Goal: Contribute content: Contribute content

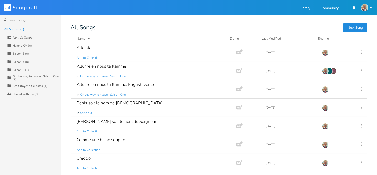
click at [352, 28] on button "New Song" at bounding box center [354, 27] width 23 height 9
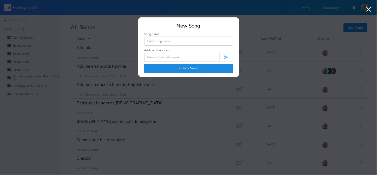
click at [184, 40] on input at bounding box center [188, 41] width 89 height 9
type input "Je Chanterais le nom du Seigneur"
click at [194, 66] on button "Create Song" at bounding box center [188, 68] width 89 height 9
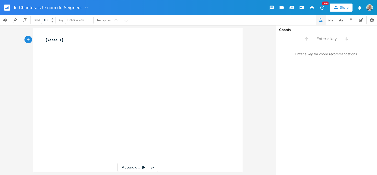
click at [66, 44] on pre "​" at bounding box center [135, 45] width 182 height 5
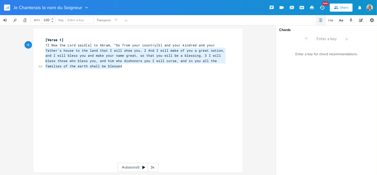
type textarea "12 Now the Lord said[a] to Abram, “Go from your country[b] and your kindred and…"
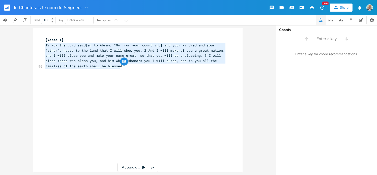
drag, startPoint x: 119, startPoint y: 69, endPoint x: 42, endPoint y: 47, distance: 79.8
click at [42, 47] on div "12 Now the Lord said[a] to Abram, “Go from your country[b] and your kindred and…" at bounding box center [137, 100] width 209 height 144
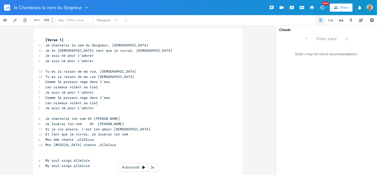
click at [90, 20] on span "Enter a key" at bounding box center [79, 20] width 24 height 7
type input "d"
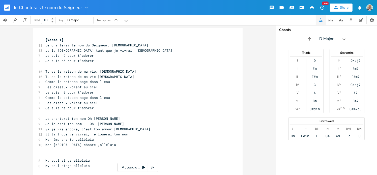
type input "c"
click at [216, 76] on pre "Tu es la raison de ma vie [DEMOGRAPHIC_DATA]" at bounding box center [135, 76] width 182 height 5
type textarea "​"
drag, startPoint x: 53, startPoint y: 141, endPoint x: 159, endPoint y: 55, distance: 136.0
click at [159, 55] on pre "Je suis né pour t’adorer" at bounding box center [135, 55] width 182 height 5
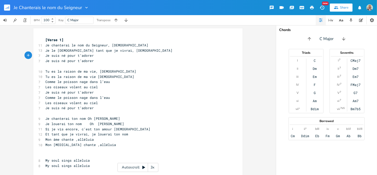
click at [97, 60] on pre "Je suis né pour t’adorer" at bounding box center [135, 60] width 182 height 5
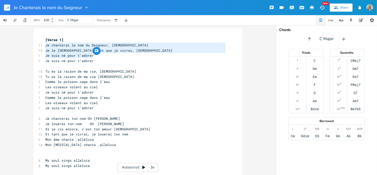
type textarea "Je chanterai le nom du Seigneur, [DEMOGRAPHIC_DATA] Je le [DEMOGRAPHIC_DATA] ta…"
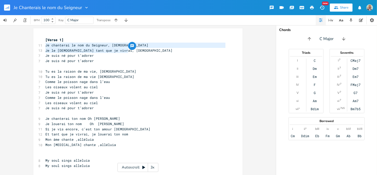
drag, startPoint x: 44, startPoint y: 45, endPoint x: 130, endPoint y: 52, distance: 85.5
click at [130, 52] on div "[Verse 1] 11 Je chanterai le nom du Seigneur, [DEMOGRAPHIC_DATA] 13 Je le célèb…" at bounding box center [135, 113] width 182 height 152
click at [183, 76] on pre "Tu es la raison de ma vie [DEMOGRAPHIC_DATA]" at bounding box center [135, 76] width 182 height 5
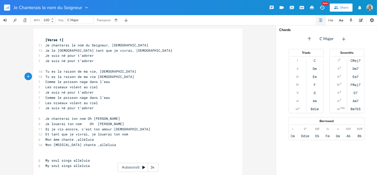
click at [320, 20] on icon "button" at bounding box center [321, 20] width 4 height 4
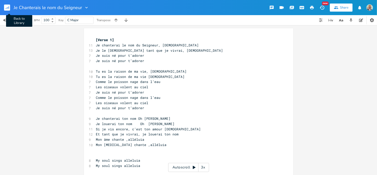
click at [8, 7] on icon "button" at bounding box center [7, 8] width 1 height 2
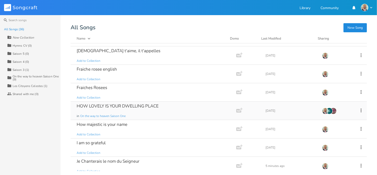
scroll to position [126, 0]
click at [115, 162] on div "Je Chanterais le nom du Seigneur" at bounding box center [108, 161] width 63 height 4
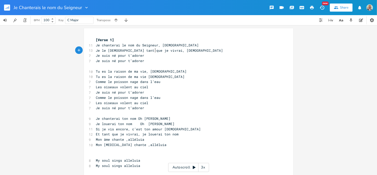
click at [153, 50] on span "Je le [DEMOGRAPHIC_DATA] tant que je vivrai, [DEMOGRAPHIC_DATA]" at bounding box center [159, 50] width 127 height 5
click at [173, 65] on pre "​" at bounding box center [186, 66] width 182 height 5
click at [361, 20] on icon "button" at bounding box center [361, 20] width 4 height 4
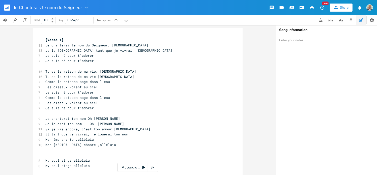
click at [297, 42] on textarea at bounding box center [326, 105] width 101 height 140
paste textarea "[DEMOGRAPHIC_DATA] 104:33 – “Je chanterai à l’Éternel tant que je vivrai, je cé…"
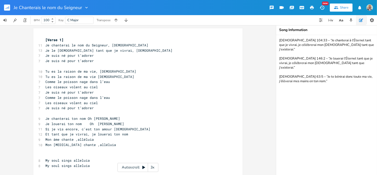
type textarea "[DEMOGRAPHIC_DATA] 104:33 – “Je chanterai à l’Éternel tant que je vivrai, je cé…"
click at [115, 103] on pre "Les oiseaux volent au ciel" at bounding box center [135, 102] width 182 height 5
click at [77, 56] on span "Je suis né pour t’adorer" at bounding box center [69, 55] width 48 height 5
click at [76, 56] on span "Je suis né pour t’adorer" at bounding box center [69, 55] width 48 height 5
type textarea "l"
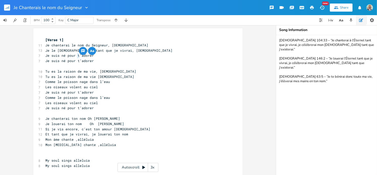
scroll to position [0, 1]
click at [76, 62] on span "Je suis né pour t’adorer" at bounding box center [69, 60] width 48 height 5
type textarea "l"
click at [94, 60] on pre "Je suis né pour l’adorer" at bounding box center [135, 60] width 182 height 5
click at [59, 82] on span "Comme le poisson nage dans l’eau" at bounding box center [77, 81] width 65 height 5
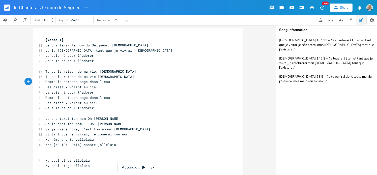
type textarea "s"
click at [77, 82] on span "Comme les poisson nage dans l’eau" at bounding box center [78, 81] width 67 height 5
type textarea "s"
click at [89, 83] on span "Comme les poissons nage dans l’eau" at bounding box center [79, 81] width 69 height 5
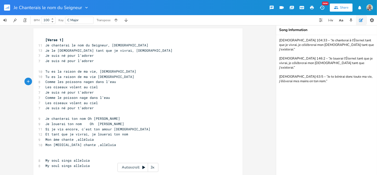
type textarea "nt"
click at [59, 98] on span "Comme le poisson nage dans l’eau" at bounding box center [77, 97] width 65 height 5
type textarea "s"
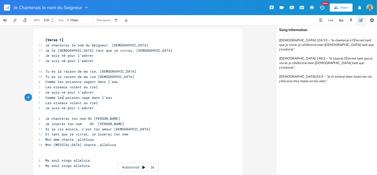
click at [77, 98] on span "Comme les poisson nage dans l’eau" at bounding box center [78, 97] width 67 height 5
type textarea "s"
click at [89, 98] on span "Comme les poissons nage dans l’eau" at bounding box center [79, 97] width 69 height 5
type textarea "nt"
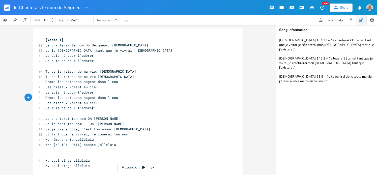
click at [96, 108] on pre "Je suis né pour t’adorer" at bounding box center [135, 107] width 182 height 5
type textarea "."
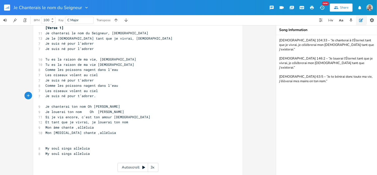
scroll to position [24, 0]
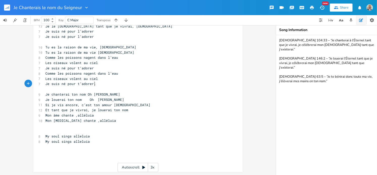
click at [95, 117] on pre "Mon âme chante ,alléluia" at bounding box center [135, 115] width 182 height 5
type textarea "My soul sings alleluia My soul sings alleluia"
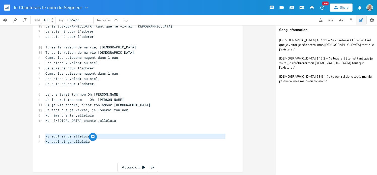
drag, startPoint x: 88, startPoint y: 141, endPoint x: 44, endPoint y: 138, distance: 43.7
click at [44, 138] on div "[Verse 1] 11 Je chanterai le nom du Seigneur, [DEMOGRAPHIC_DATA] 13 Je le célèb…" at bounding box center [135, 89] width 182 height 152
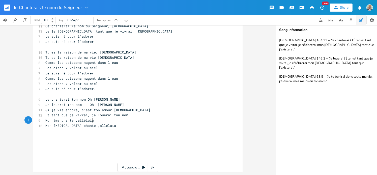
click at [100, 119] on pre "Mon âme chante ,alléluia" at bounding box center [135, 120] width 182 height 5
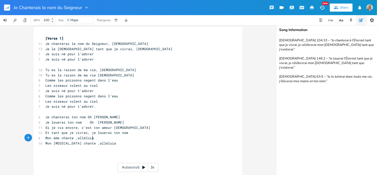
scroll to position [0, 0]
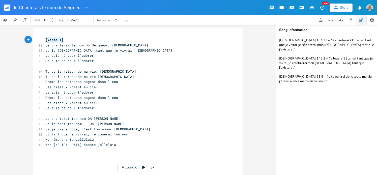
drag, startPoint x: 61, startPoint y: 40, endPoint x: 43, endPoint y: 40, distance: 18.4
click at [44, 40] on pre "[Verse 1]" at bounding box center [135, 39] width 182 height 5
type textarea "​[Verse 1]"
click at [93, 62] on pre "Je suis né pour l’adorer" at bounding box center [135, 60] width 182 height 5
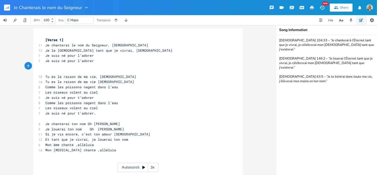
click at [45, 72] on pre "​" at bounding box center [135, 71] width 182 height 5
paste textarea "1"
drag, startPoint x: 59, startPoint y: 71, endPoint x: 46, endPoint y: 71, distance: 13.1
click at [46, 71] on span "[Verse 1]" at bounding box center [54, 71] width 18 height 5
type textarea "Bridge"
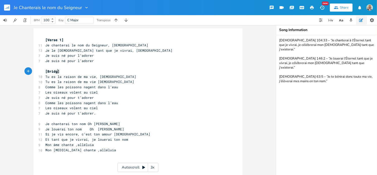
scroll to position [0, 10]
click at [68, 80] on span "Tu es la raison de ma vie [DEMOGRAPHIC_DATA]" at bounding box center [89, 81] width 89 height 5
click at [67, 72] on pre "[Bridge]" at bounding box center [135, 71] width 182 height 5
click at [51, 119] on pre "​" at bounding box center [135, 118] width 182 height 5
click at [46, 119] on pre "​" at bounding box center [135, 118] width 182 height 5
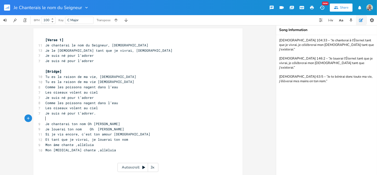
paste textarea "1"
drag, startPoint x: 59, startPoint y: 118, endPoint x: 46, endPoint y: 118, distance: 13.1
click at [46, 118] on span "[Verse 1]" at bounding box center [54, 118] width 18 height 5
type textarea "Chorus"
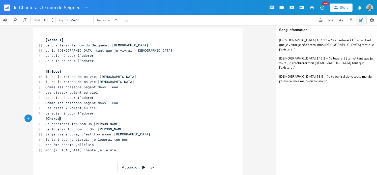
scroll to position [24, 0]
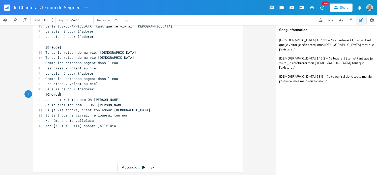
click at [45, 132] on pre "​" at bounding box center [135, 131] width 182 height 5
drag, startPoint x: 59, startPoint y: 131, endPoint x: 46, endPoint y: 132, distance: 13.4
click at [46, 132] on span "[Verse 1]" at bounding box center [54, 131] width 18 height 5
type textarea "tag"
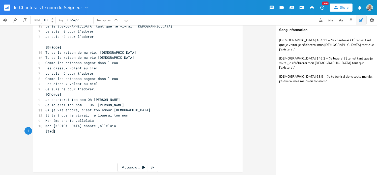
click at [60, 133] on pre "[tag]" at bounding box center [135, 131] width 182 height 5
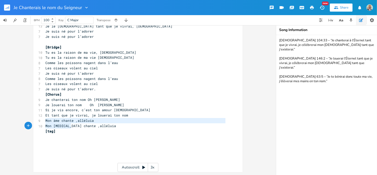
type textarea "Mon âme chante ,alléluia Mon [MEDICAL_DATA] chante ,alléluia"
drag, startPoint x: 44, startPoint y: 120, endPoint x: 100, endPoint y: 125, distance: 56.1
click at [100, 125] on div "Mon âme chante ,alléluia Mon [MEDICAL_DATA] chante ,alléluia x [Verse 1] 11 Je …" at bounding box center [137, 88] width 209 height 168
click at [46, 140] on pre "​" at bounding box center [135, 141] width 182 height 5
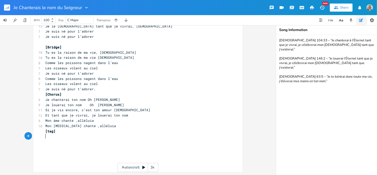
click at [45, 137] on pre "​" at bounding box center [135, 136] width 182 height 5
click at [106, 143] on pre "Mon [MEDICAL_DATA] chante ,alléluia" at bounding box center [135, 141] width 182 height 5
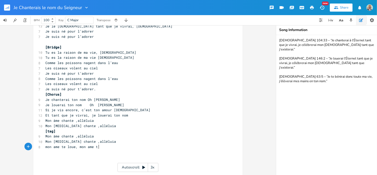
scroll to position [0, 43]
type textarea "mon ame te loue, mon ame t'adore"
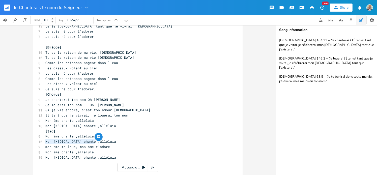
type textarea "Mon âme chante ,alléluia Mon [MEDICAL_DATA] chante ,alléluia"
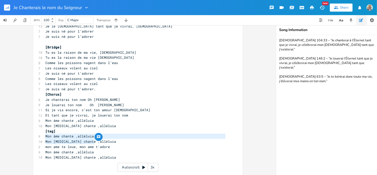
drag, startPoint x: 93, startPoint y: 142, endPoint x: 38, endPoint y: 137, distance: 54.7
click at [44, 137] on div "[Verse 1] 11 Je chanterai le nom du Seigneur, [DEMOGRAPHIC_DATA] 13 Je le célèb…" at bounding box center [135, 99] width 182 height 173
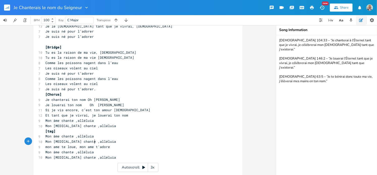
click at [97, 142] on pre "Mon [MEDICAL_DATA] chante ,alléluia" at bounding box center [135, 141] width 182 height 5
click at [99, 157] on pre "Mon [MEDICAL_DATA] chante ,alléluia" at bounding box center [135, 157] width 182 height 5
type textarea "Tant que je vis, tant que je respire"
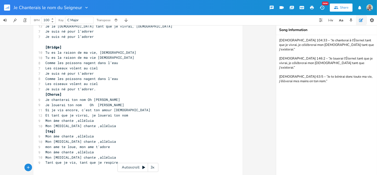
paste textarea "a"
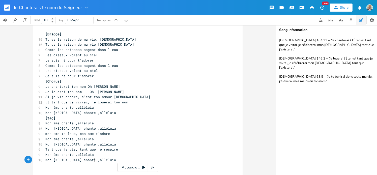
type textarea "te ,alléluia"
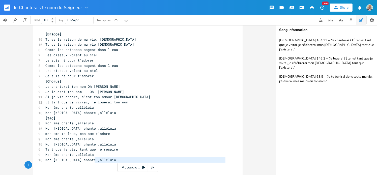
type textarea "Mon [MEDICAL_DATA] chante ,alléluia"
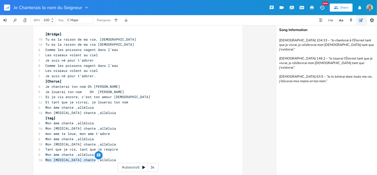
drag, startPoint x: 94, startPoint y: 161, endPoint x: 44, endPoint y: 160, distance: 50.2
click at [44, 160] on pre "Mon [MEDICAL_DATA] chante ,alléluia" at bounding box center [135, 159] width 182 height 5
type textarea "Dans la joie ou dans les epreuves"
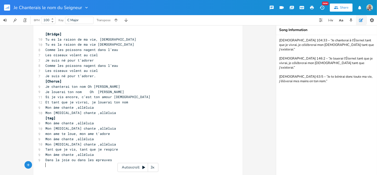
paste textarea "a"
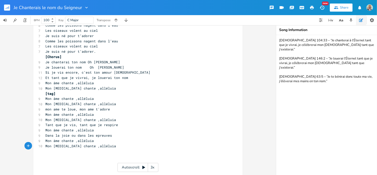
scroll to position [72, 0]
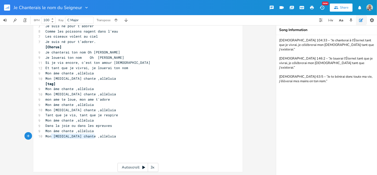
type textarea "Mon [MEDICAL_DATA] chante ,alléluia"
drag, startPoint x: 96, startPoint y: 138, endPoint x: 43, endPoint y: 136, distance: 52.7
click at [44, 136] on pre "Mon [MEDICAL_DATA] chante ,alléluia" at bounding box center [135, 136] width 182 height 5
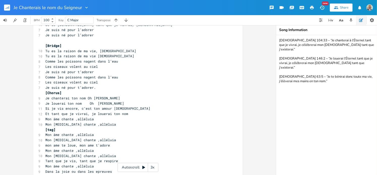
scroll to position [0, 0]
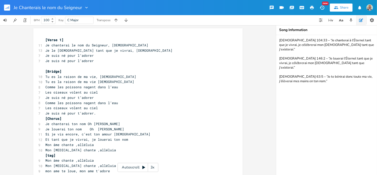
click at [65, 41] on pre "[Verse 1]" at bounding box center [135, 39] width 182 height 5
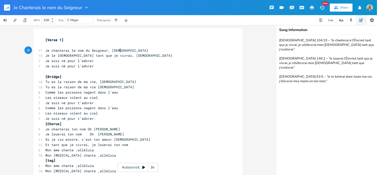
click at [123, 51] on pre "Je chanterai le nom du Seigneur, [DEMOGRAPHIC_DATA]" at bounding box center [135, 50] width 182 height 5
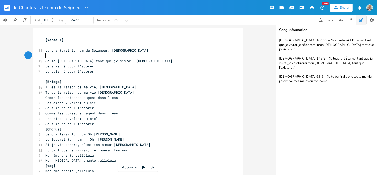
click at [98, 65] on pre "Je suis né pour l’adorer" at bounding box center [135, 66] width 182 height 5
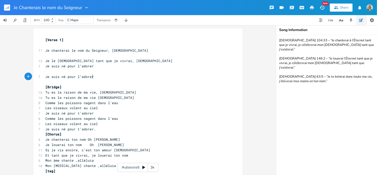
click at [96, 77] on pre "Je suis né pour l’adorer" at bounding box center [135, 76] width 182 height 5
click at [129, 61] on pre "Je le [DEMOGRAPHIC_DATA] tant que je vivrai, [DEMOGRAPHIC_DATA]" at bounding box center [135, 60] width 182 height 5
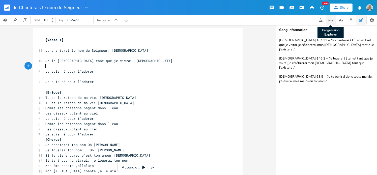
click at [328, 20] on icon "button" at bounding box center [331, 20] width 6 height 6
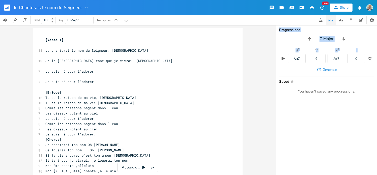
drag, startPoint x: 355, startPoint y: 59, endPoint x: 246, endPoint y: 63, distance: 108.4
click at [246, 63] on div "x [Verse 1] ​ 11 Je chanterai le nom du Seigneur, [DEMOGRAPHIC_DATA] ​ 13 Je le…" at bounding box center [188, 100] width 377 height 150
drag, startPoint x: 246, startPoint y: 63, endPoint x: 331, endPoint y: 97, distance: 90.8
click at [327, 111] on div "Progressions C Major vi 7 Am7 V G vi 7 Am7 I C Generate Saved Star You haven't …" at bounding box center [326, 100] width 101 height 150
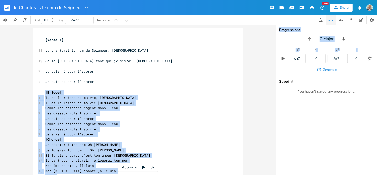
drag, startPoint x: 354, startPoint y: 60, endPoint x: 222, endPoint y: 79, distance: 134.1
click at [222, 79] on div "x [Verse 1] ​ 11 Je chanterai le nom du Seigneur, [DEMOGRAPHIC_DATA] ​ 13 Je le…" at bounding box center [188, 100] width 377 height 150
drag, startPoint x: 222, startPoint y: 79, endPoint x: 272, endPoint y: 74, distance: 50.3
click at [226, 79] on div "x [Verse 1] ​ 11 Je chanterai le nom du Seigneur, [DEMOGRAPHIC_DATA] ​ 13 Je le…" at bounding box center [141, 147] width 195 height 222
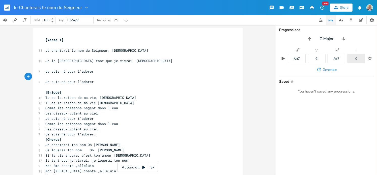
click at [358, 58] on div "C" at bounding box center [356, 58] width 18 height 9
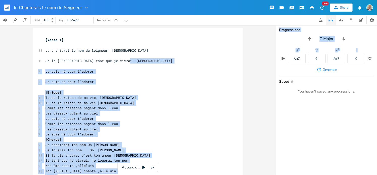
drag, startPoint x: 358, startPoint y: 58, endPoint x: 148, endPoint y: 62, distance: 209.5
click at [148, 62] on div "x [Verse 1] ​ 11 Je chanterai le nom du Seigneur, [DEMOGRAPHIC_DATA] ​ 13 Je le…" at bounding box center [188, 100] width 377 height 150
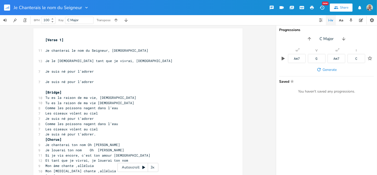
drag, startPoint x: 325, startPoint y: 121, endPoint x: 339, endPoint y: 99, distance: 26.3
click at [325, 120] on div "Progressions C Major vi 7 Am7 V G vi 7 Am7 I C Generate Saved Star You haven't …" at bounding box center [326, 100] width 101 height 150
drag, startPoint x: 354, startPoint y: 60, endPoint x: 348, endPoint y: 68, distance: 9.9
click at [348, 68] on div "vi 7 Am7 V G vi 7 Am7 I C Generate Saved Star You haven't saved any progression…" at bounding box center [326, 71] width 101 height 45
drag, startPoint x: 348, startPoint y: 68, endPoint x: 352, endPoint y: 73, distance: 6.7
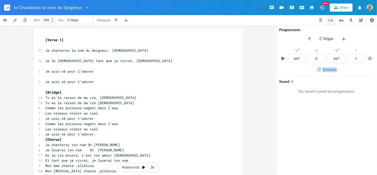
click at [351, 75] on div "vi 7 Am7 V G vi 7 Am7 I C Generate Saved Star You haven't saved any progression…" at bounding box center [326, 71] width 101 height 45
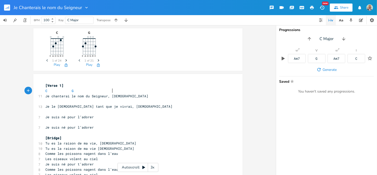
scroll to position [0, 17]
click at [329, 70] on span "Generate" at bounding box center [329, 69] width 14 height 5
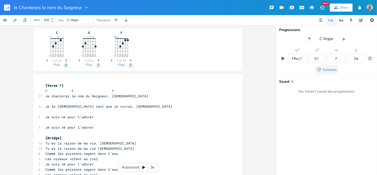
click at [329, 70] on span "Generate" at bounding box center [329, 69] width 14 height 5
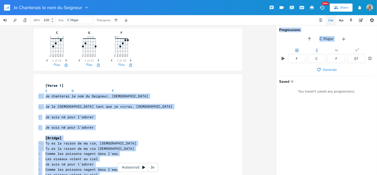
drag, startPoint x: 318, startPoint y: 60, endPoint x: 124, endPoint y: 89, distance: 195.5
click at [124, 89] on div "C E A D G B E Previous 1 of 24 Next Play G E A D G B E Previous 1 of 21 Next Pl…" at bounding box center [188, 100] width 377 height 150
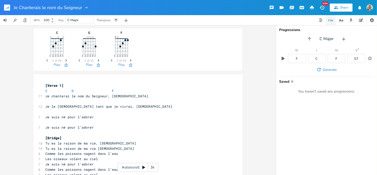
click at [338, 131] on div "Progressions C Major IV F I C IV F V 7 G7 Generate Saved Star You haven't saved…" at bounding box center [326, 100] width 101 height 150
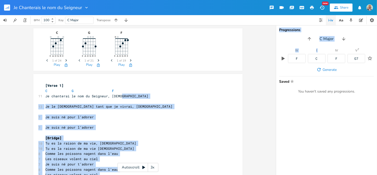
drag, startPoint x: 318, startPoint y: 58, endPoint x: 138, endPoint y: 96, distance: 184.1
click at [138, 96] on div "C E A D G B E Previous 1 of 24 Next Play G E A D G B E Previous 1 of 21 Next Pl…" at bounding box center [188, 100] width 377 height 150
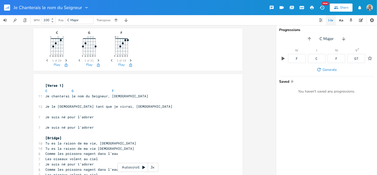
click at [314, 148] on div "Progressions C Major IV F I C IV F V 7 G7 Generate Saved Star You haven't saved…" at bounding box center [326, 100] width 101 height 150
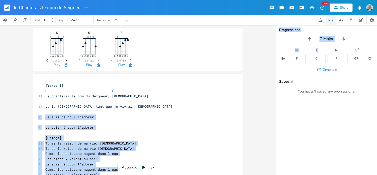
drag, startPoint x: 314, startPoint y: 59, endPoint x: 111, endPoint y: 109, distance: 208.9
click at [110, 109] on div "C E A D G B E Previous 1 of 24 Next Play G E A D G B E Previous 1 of 21 Next Pl…" at bounding box center [188, 100] width 377 height 150
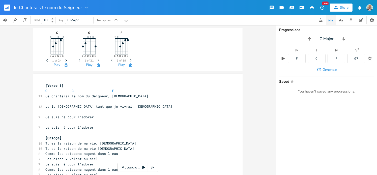
drag, startPoint x: 312, startPoint y: 135, endPoint x: 314, endPoint y: 131, distance: 4.0
click at [313, 133] on div "Progressions C Major IV F I C IV F V 7 G7 Generate Saved Star You haven't saved…" at bounding box center [326, 100] width 101 height 150
click at [112, 91] on span "C G F C" at bounding box center [81, 90] width 73 height 5
type textarea "C G F C"
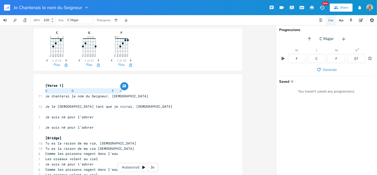
drag, startPoint x: 119, startPoint y: 90, endPoint x: 40, endPoint y: 91, distance: 78.9
click at [46, 103] on pre "​" at bounding box center [135, 101] width 182 height 5
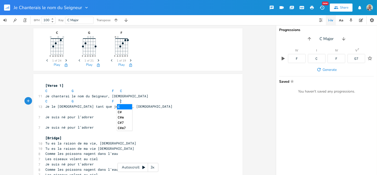
click at [106, 115] on pre "Je suis né pour l’adorer" at bounding box center [135, 116] width 182 height 5
click at [69, 102] on span "C G F C" at bounding box center [83, 101] width 77 height 5
click at [328, 72] on span "Generate" at bounding box center [329, 69] width 14 height 5
click at [49, 112] on span "G" at bounding box center [50, 111] width 2 height 5
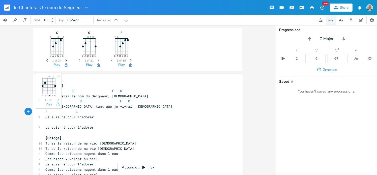
scroll to position [0, 12]
drag, startPoint x: 298, startPoint y: 60, endPoint x: 285, endPoint y: 67, distance: 15.2
click at [285, 67] on div "I C V G V 7 G7 vi Am Generate Saved Star You haven't saved any progressions." at bounding box center [326, 71] width 101 height 45
drag, startPoint x: 285, startPoint y: 67, endPoint x: 306, endPoint y: 65, distance: 21.1
click at [307, 66] on div "Generate" at bounding box center [326, 69] width 95 height 9
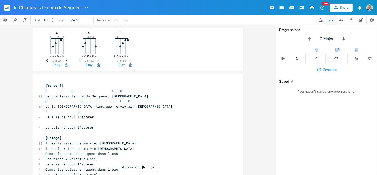
drag, startPoint x: 298, startPoint y: 58, endPoint x: 284, endPoint y: 67, distance: 16.6
click at [284, 67] on div "I C V G V 7 G7 vi Am Generate Saved Star You haven't saved any progressions." at bounding box center [326, 71] width 101 height 45
drag, startPoint x: 284, startPoint y: 67, endPoint x: 294, endPoint y: 72, distance: 10.8
click at [292, 77] on div "I C V G V 7 G7 vi Am Generate Saved Star You haven't saved any progressions." at bounding box center [326, 71] width 101 height 45
click at [82, 111] on span "C" at bounding box center [83, 111] width 2 height 5
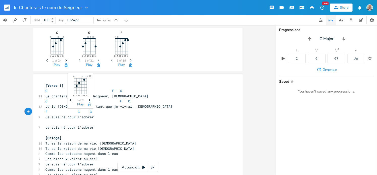
scroll to position [0, 4]
type textarea "F G C"
drag, startPoint x: 44, startPoint y: 111, endPoint x: 92, endPoint y: 114, distance: 47.7
click at [92, 114] on pre "F G C" at bounding box center [135, 111] width 182 height 5
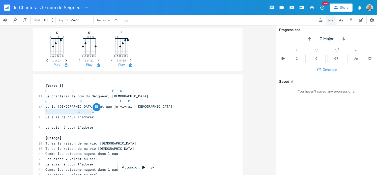
click at [45, 124] on pre "​" at bounding box center [135, 122] width 182 height 5
click at [63, 139] on pre "[Bridge]" at bounding box center [135, 137] width 182 height 5
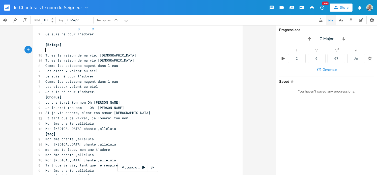
scroll to position [101, 0]
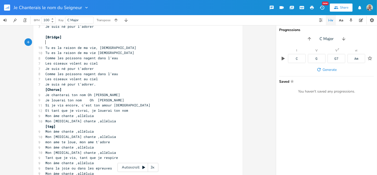
click at [109, 49] on pre "Tu es la raison de ma vie, [DEMOGRAPHIC_DATA]" at bounding box center [135, 47] width 182 height 5
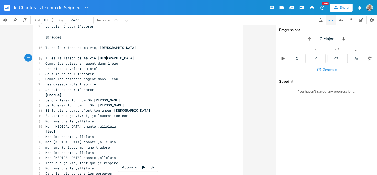
click at [111, 56] on pre "Tu es la raison de ma vie [DEMOGRAPHIC_DATA]" at bounding box center [135, 57] width 182 height 5
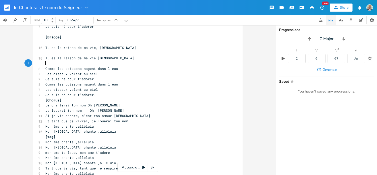
click at [117, 68] on pre "Comme les poissons nagent dans l’eau" at bounding box center [135, 68] width 182 height 5
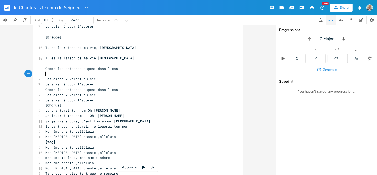
click at [106, 79] on pre "Les oiseaux volent au ciel" at bounding box center [135, 78] width 182 height 5
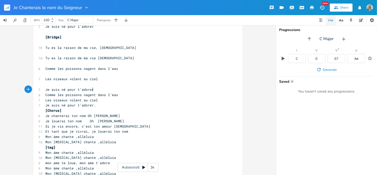
click at [100, 88] on pre "Je suis né pour t’adorer" at bounding box center [135, 89] width 182 height 5
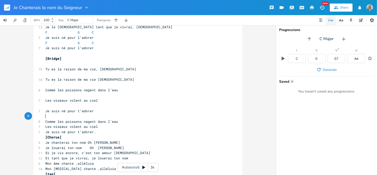
scroll to position [76, 0]
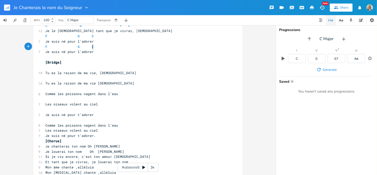
click at [92, 47] on span "C" at bounding box center [93, 46] width 2 height 5
type textarea "F G C"
drag, startPoint x: 92, startPoint y: 47, endPoint x: 42, endPoint y: 46, distance: 49.9
click at [42, 46] on div "F G C x [Verse 1] C G F C 11 Je chanterai le nom du Seigneur, Jésus C G F C 13 …" at bounding box center [137, 132] width 209 height 268
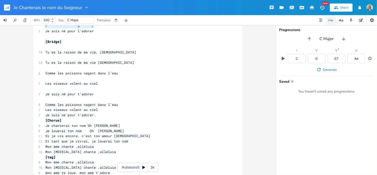
scroll to position [101, 0]
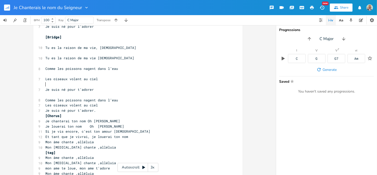
click at [45, 86] on pre "​" at bounding box center [135, 84] width 182 height 5
click at [145, 72] on pre "​" at bounding box center [135, 73] width 182 height 5
click at [45, 43] on pre "​" at bounding box center [135, 42] width 182 height 5
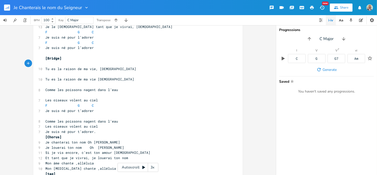
scroll to position [76, 0]
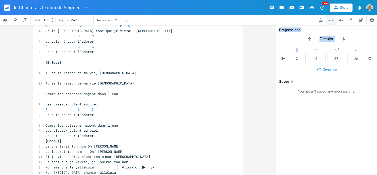
drag, startPoint x: 295, startPoint y: 59, endPoint x: 250, endPoint y: 78, distance: 49.2
click at [250, 78] on div "C E A D G B E Previous 1 of 24 Next Play G E A D G B E Previous 1 of 21 Next Pl…" at bounding box center [188, 100] width 377 height 150
drag, startPoint x: 250, startPoint y: 78, endPoint x: 297, endPoint y: 60, distance: 50.1
click at [297, 60] on div "C" at bounding box center [297, 58] width 2 height 3
click at [315, 112] on div "Progressions C Major I C V G V 7 G7 vi Am Generate Saved Star You haven't saved…" at bounding box center [326, 100] width 101 height 150
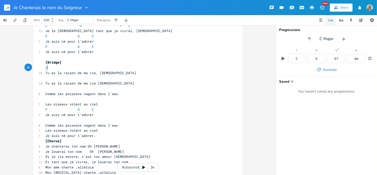
scroll to position [0, 0]
click at [49, 67] on span "G" at bounding box center [50, 67] width 2 height 5
click at [182, 77] on pre "​" at bounding box center [135, 77] width 182 height 5
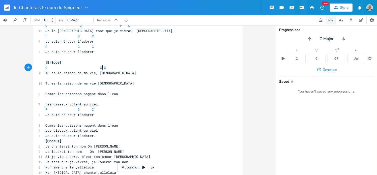
click at [101, 68] on span "C G C" at bounding box center [75, 67] width 60 height 5
drag, startPoint x: 44, startPoint y: 67, endPoint x: 114, endPoint y: 67, distance: 69.8
click at [114, 67] on pre "C G C" at bounding box center [135, 67] width 182 height 5
type textarea "​C G C"
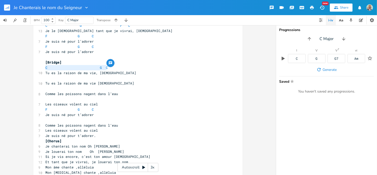
click at [45, 79] on pre "​" at bounding box center [135, 77] width 182 height 5
drag, startPoint x: 45, startPoint y: 79, endPoint x: 106, endPoint y: 78, distance: 60.5
click at [106, 78] on pre "​" at bounding box center [135, 77] width 182 height 5
type textarea "​"
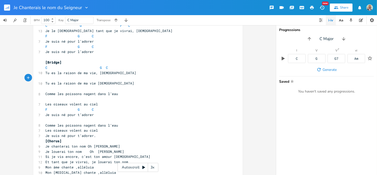
paste textarea
click at [45, 89] on pre "​" at bounding box center [135, 88] width 182 height 5
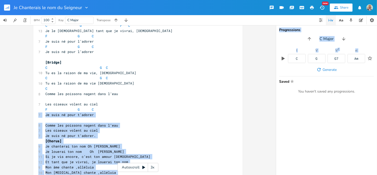
drag, startPoint x: 354, startPoint y: 60, endPoint x: 99, endPoint y: 109, distance: 260.0
click at [99, 109] on div "C E A D G B E Previous 1 of 24 Next Play G E A D G B E Previous 1 of 21 Next Pl…" at bounding box center [188, 100] width 377 height 150
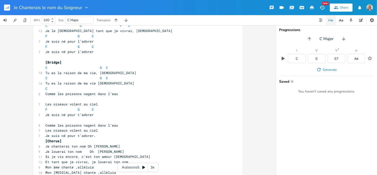
click at [305, 118] on div "Progressions C Major I C V G V 7 G7 vi Am Generate Saved Star You haven't saved…" at bounding box center [326, 100] width 101 height 150
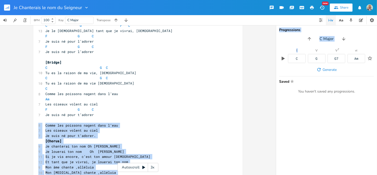
drag, startPoint x: 298, startPoint y: 59, endPoint x: 106, endPoint y: 113, distance: 199.6
click at [105, 113] on div "C E A D G B E Previous 1 of 24 Next Play G E A D G B E Previous 1 of 21 Next Pl…" at bounding box center [188, 100] width 377 height 150
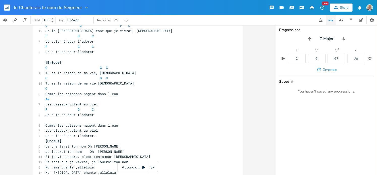
click at [301, 117] on div "Progressions C Major I C V G V 7 G7 vi Am Generate Saved Star You haven't saved…" at bounding box center [326, 100] width 101 height 150
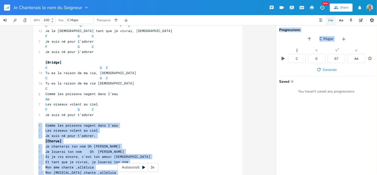
drag, startPoint x: 298, startPoint y: 59, endPoint x: 141, endPoint y: 116, distance: 166.8
click at [141, 117] on div "C E A D G B E Previous 1 of 24 Next Play G E A D G B E Previous 1 of 21 Next Pl…" at bounding box center [188, 100] width 377 height 150
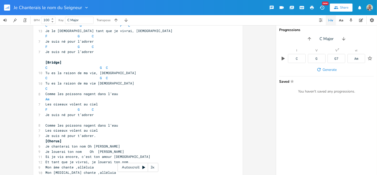
click at [299, 118] on div "Progressions C Major I C V G V 7 G7 vi Am Generate Saved Star You haven't saved…" at bounding box center [326, 100] width 101 height 150
click at [51, 98] on span "C" at bounding box center [52, 99] width 2 height 5
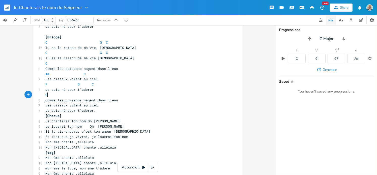
click at [117, 101] on pre "Comme les poissons nagent dans l’eau" at bounding box center [135, 100] width 182 height 5
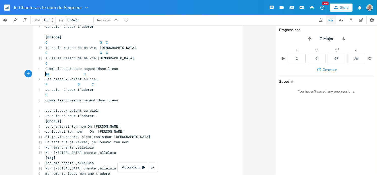
click at [45, 74] on span "Am" at bounding box center [47, 74] width 4 height 5
drag, startPoint x: 88, startPoint y: 74, endPoint x: 35, endPoint y: 75, distance: 53.2
click at [35, 75] on div "Am C x [Verse 1] C G F C 11 Je chanterai le nom du Seigneur, Jésus C G F C 13 J…" at bounding box center [137, 109] width 209 height 273
type textarea "​Am C"
click at [47, 106] on pre "​" at bounding box center [135, 105] width 182 height 5
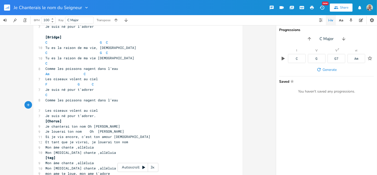
type textarea "​"
paste textarea
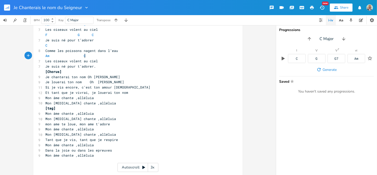
scroll to position [151, 0]
click at [99, 61] on pre "Les oiseaux volent au ciel" at bounding box center [135, 59] width 182 height 5
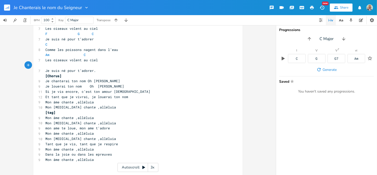
scroll to position [126, 0]
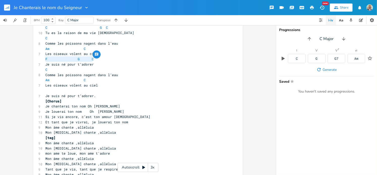
drag, startPoint x: 92, startPoint y: 59, endPoint x: 45, endPoint y: 60, distance: 47.6
click at [42, 60] on div "F G C x [Verse 1] C G F C 11 Je chanterai le nom du Seigneur, [PERSON_NAME] C G…" at bounding box center [137, 87] width 209 height 278
type textarea "​F G C"
click at [47, 91] on pre "​" at bounding box center [135, 90] width 182 height 5
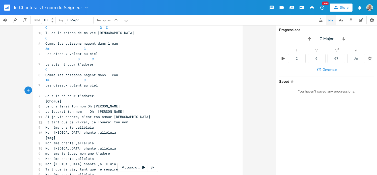
type textarea "​"
paste textarea
click at [95, 97] on pre "Je suis né pour t’adorer." at bounding box center [135, 95] width 182 height 5
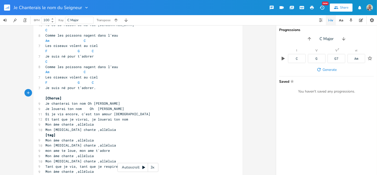
scroll to position [151, 0]
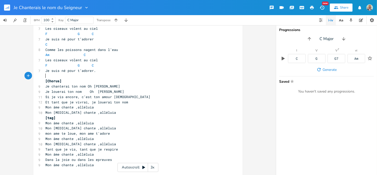
click at [62, 82] on pre "[Chorus]" at bounding box center [135, 80] width 182 height 5
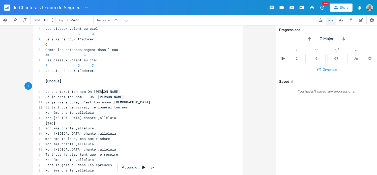
click at [103, 91] on pre "Je chanterai ton nom Oh [PERSON_NAME]" at bounding box center [135, 91] width 182 height 5
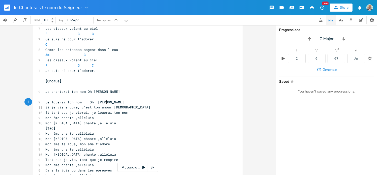
click at [106, 100] on pre "Je louerai ton nom Oh [PERSON_NAME]" at bounding box center [135, 102] width 182 height 5
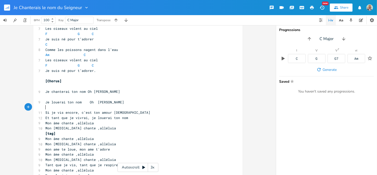
click at [124, 113] on pre "Si je vis encore, c’est ton amour [DEMOGRAPHIC_DATA]" at bounding box center [135, 112] width 182 height 5
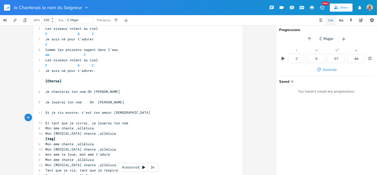
click at [128, 122] on pre "Et tant que je vivrai, je louerai ton nom" at bounding box center [135, 122] width 182 height 5
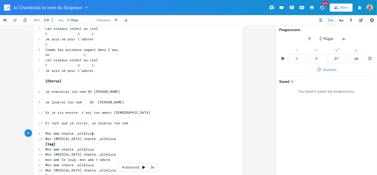
click at [101, 134] on pre "Mon âme chante ,alléluia" at bounding box center [135, 133] width 182 height 5
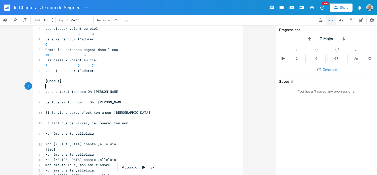
click at [45, 87] on pre "​" at bounding box center [135, 86] width 182 height 5
click at [336, 69] on span "Generate" at bounding box center [329, 69] width 14 height 5
click at [331, 68] on span "Generate" at bounding box center [329, 69] width 14 height 5
click at [329, 69] on span "Generate" at bounding box center [329, 69] width 14 height 5
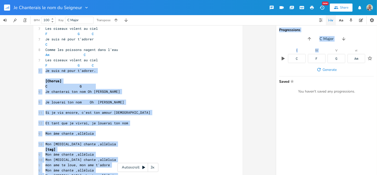
drag, startPoint x: 318, startPoint y: 60, endPoint x: 125, endPoint y: 68, distance: 193.0
click at [124, 68] on div "C E A D G B E Previous 1 of 24 Next Play G E A D G B E Previous 1 of 21 Next Pl…" at bounding box center [188, 100] width 377 height 150
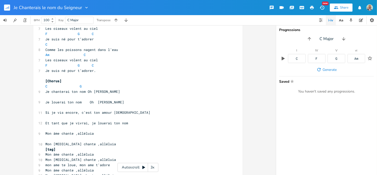
click at [308, 112] on div "Progressions C Major I C IV F V G vi Am Generate Saved Star You haven't saved a…" at bounding box center [326, 100] width 101 height 150
drag, startPoint x: 88, startPoint y: 102, endPoint x: 105, endPoint y: 103, distance: 17.2
click at [105, 103] on pre "Je louerai ton nom Oh [PERSON_NAME]" at bounding box center [135, 102] width 182 height 5
type textarea "mon Roi"
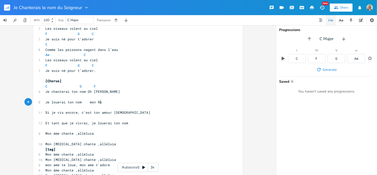
scroll to position [0, 12]
drag, startPoint x: 93, startPoint y: 86, endPoint x: 31, endPoint y: 85, distance: 62.3
click at [30, 85] on div "C E A D G B E Previous 1 of 24 Next Play G E A D G B E Previous 1 of 21 Next Pl…" at bounding box center [138, 100] width 276 height 150
type textarea "​C G F"
click at [45, 98] on pre "​" at bounding box center [135, 96] width 182 height 5
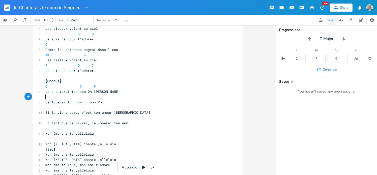
type textarea "​"
paste textarea
click at [91, 96] on span "C G F" at bounding box center [70, 97] width 50 height 5
click at [45, 108] on pre "​" at bounding box center [135, 107] width 182 height 5
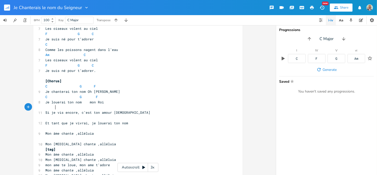
scroll to position [0, 5]
drag, startPoint x: 298, startPoint y: 60, endPoint x: 289, endPoint y: 67, distance: 11.3
click at [289, 67] on div "I C IV F V G vi Am Generate Saved Star You haven't saved any progressions." at bounding box center [326, 71] width 101 height 45
click at [287, 66] on div "Generate" at bounding box center [326, 69] width 95 height 9
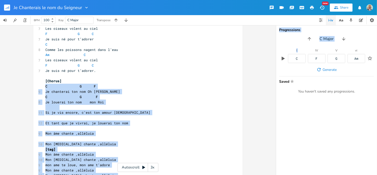
drag, startPoint x: 291, startPoint y: 60, endPoint x: 220, endPoint y: 83, distance: 74.0
click at [220, 83] on div "C E A D G B E Previous 1 of 24 Next Play G E A D G B E Previous 1 of 21 Next Pl…" at bounding box center [188, 100] width 377 height 150
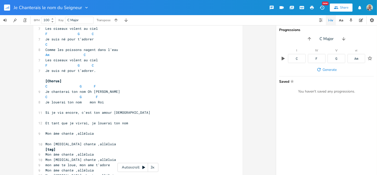
click at [300, 70] on div "Generate" at bounding box center [326, 69] width 95 height 9
drag, startPoint x: 338, startPoint y: 59, endPoint x: 300, endPoint y: 89, distance: 48.7
click at [300, 89] on div "I C IV F V G vi Am Generate Saved Star You haven't saved any progressions." at bounding box center [326, 71] width 101 height 45
drag, startPoint x: 300, startPoint y: 89, endPoint x: 317, endPoint y: 105, distance: 23.2
click at [316, 107] on div "Progressions C Major I C IV F V G vi Am Generate Saved Star You haven't saved a…" at bounding box center [326, 100] width 101 height 150
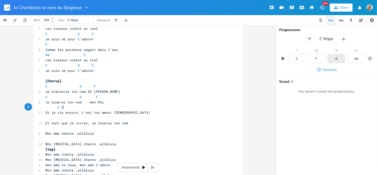
scroll to position [0, 0]
click at [61, 106] on span "G" at bounding box center [62, 107] width 2 height 5
click at [333, 106] on div "Progressions C Major I C IV F V G vi Am Generate Saved Star You haven't saved a…" at bounding box center [326, 100] width 101 height 150
click at [69, 108] on pre "C G" at bounding box center [135, 107] width 182 height 5
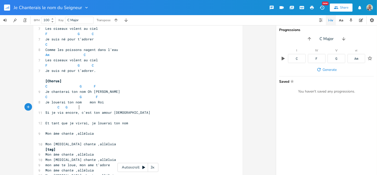
scroll to position [0, 6]
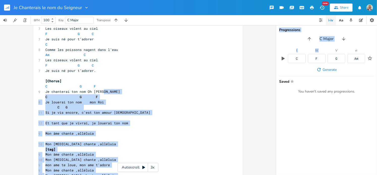
drag, startPoint x: 314, startPoint y: 59, endPoint x: 211, endPoint y: 90, distance: 106.9
click at [211, 90] on div "C E A D G B E Previous 1 of 24 Next Play G E A D G B E Previous 1 of 21 Next Pl…" at bounding box center [188, 100] width 377 height 150
drag, startPoint x: 211, startPoint y: 90, endPoint x: 325, endPoint y: 104, distance: 114.3
click at [325, 104] on div "Progressions C Major I C IV F V G vi Am Generate Saved Star You haven't saved a…" at bounding box center [326, 100] width 101 height 150
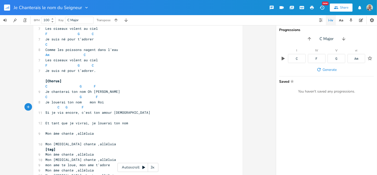
scroll to position [0, 13]
drag, startPoint x: 299, startPoint y: 60, endPoint x: 288, endPoint y: 68, distance: 13.9
click at [287, 68] on div "I C IV F V G vi Am Generate Saved Star You haven't saved any progressions." at bounding box center [326, 71] width 101 height 45
drag, startPoint x: 288, startPoint y: 68, endPoint x: 297, endPoint y: 66, distance: 10.1
click at [297, 68] on div "Generate" at bounding box center [326, 69] width 95 height 9
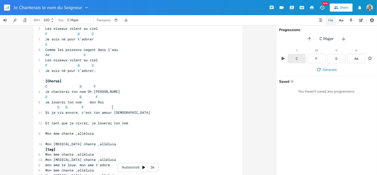
scroll to position [0, 0]
click at [181, 116] on pre "​" at bounding box center [135, 117] width 182 height 5
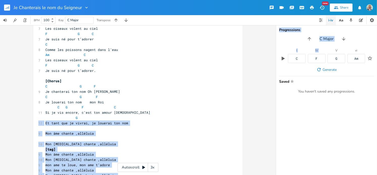
drag, startPoint x: 318, startPoint y: 59, endPoint x: 104, endPoint y: 118, distance: 221.9
click at [102, 118] on div "C E A D G B E Previous 1 of 24 Next Play G E A D G B E Previous 1 of 21 Next Pl…" at bounding box center [188, 100] width 377 height 150
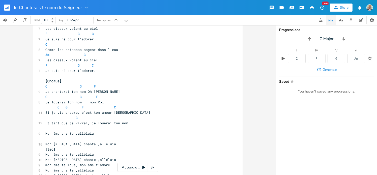
click at [304, 142] on div "Progressions C Major I C IV F V G vi Am Generate Saved Star You haven't saved a…" at bounding box center [326, 100] width 101 height 150
drag, startPoint x: 298, startPoint y: 60, endPoint x: 258, endPoint y: 85, distance: 47.4
click at [257, 84] on div "C E A D G B E Previous 1 of 24 Next Play G E A D G B E Previous 1 of 21 Next Pl…" at bounding box center [188, 100] width 377 height 150
drag, startPoint x: 258, startPoint y: 85, endPoint x: 309, endPoint y: 107, distance: 55.8
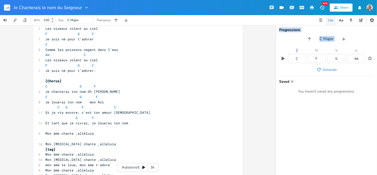
click at [309, 112] on div "Progressions C Major I C IV F V G vi Am Generate Saved Star You haven't saved a…" at bounding box center [326, 100] width 101 height 150
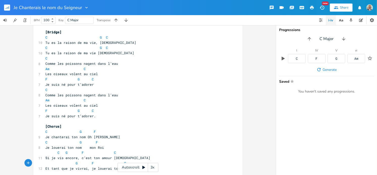
scroll to position [151, 0]
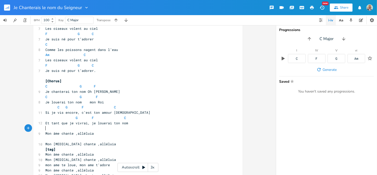
click at [44, 130] on pre "​" at bounding box center [135, 128] width 182 height 5
drag, startPoint x: 43, startPoint y: 65, endPoint x: 91, endPoint y: 68, distance: 48.0
click at [93, 68] on div "[Verse 1] C G F C 11 Je chanterai le nom du Seigneur, [DEMOGRAPHIC_DATA] C G F …" at bounding box center [135, 81] width 182 height 299
type textarea "​F G C"
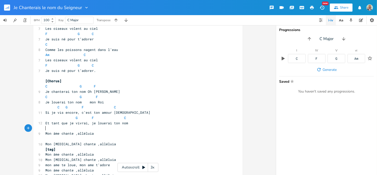
click at [45, 129] on pre "​" at bounding box center [135, 128] width 182 height 5
type textarea "​"
paste textarea
click at [44, 140] on pre "​" at bounding box center [135, 138] width 182 height 5
type textarea "​"
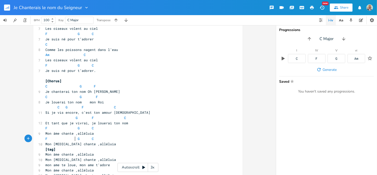
click at [74, 139] on span "F G C" at bounding box center [69, 138] width 48 height 5
click at [89, 128] on span "F G C" at bounding box center [69, 128] width 48 height 5
click at [91, 137] on span "F G C" at bounding box center [70, 138] width 50 height 5
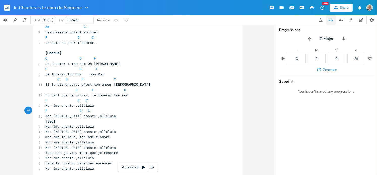
scroll to position [202, 0]
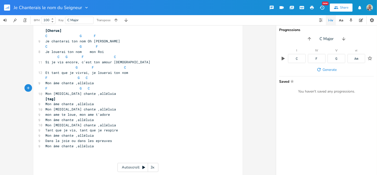
click at [94, 104] on pre "Mon âme chante ,alléluia" at bounding box center [135, 103] width 182 height 5
click at [55, 99] on pre "[tag]" at bounding box center [135, 98] width 182 height 5
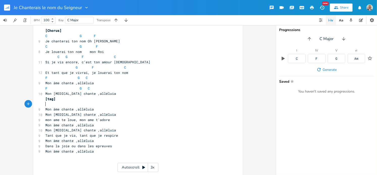
click at [98, 109] on pre "Mon âme chante ,alléluia" at bounding box center [135, 109] width 182 height 5
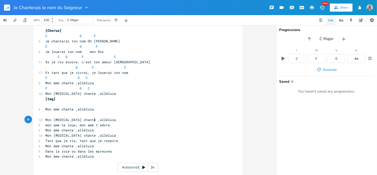
click at [95, 119] on pre "Mon [MEDICAL_DATA] chante ,alléluia" at bounding box center [135, 119] width 182 height 5
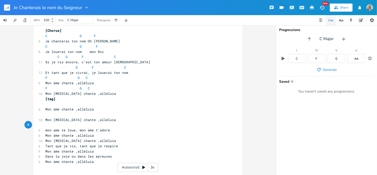
click at [95, 135] on pre "Mon âme chante ,alléluia" at bounding box center [135, 135] width 182 height 5
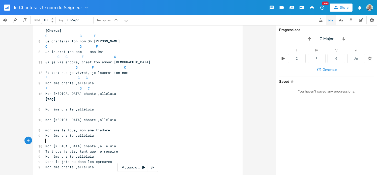
click at [110, 128] on pre "mon ame te loue, mon ame t'adore" at bounding box center [135, 130] width 182 height 5
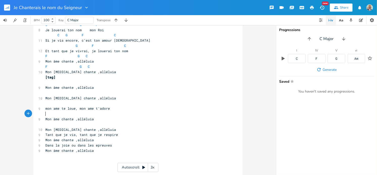
scroll to position [227, 0]
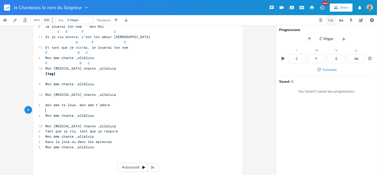
click at [97, 125] on pre "Mon [MEDICAL_DATA] chante ,alléluia" at bounding box center [135, 125] width 182 height 5
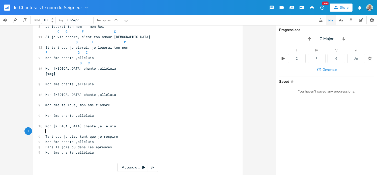
click at [120, 135] on pre "Tant que je vis, tant que je respire" at bounding box center [135, 136] width 182 height 5
click at [96, 147] on pre "Mon âme chante ,alléluia" at bounding box center [135, 146] width 182 height 5
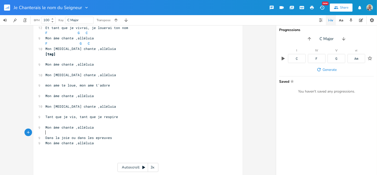
scroll to position [259, 0]
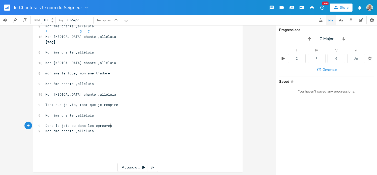
click at [112, 126] on pre "Dans la joie ou dans les epreuves" at bounding box center [135, 125] width 182 height 5
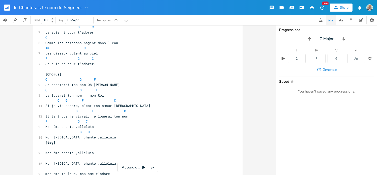
scroll to position [158, 0]
drag, startPoint x: 43, startPoint y: 121, endPoint x: 90, endPoint y: 121, distance: 46.6
click at [90, 121] on pre "F G C" at bounding box center [135, 121] width 182 height 5
type textarea "​F G C"
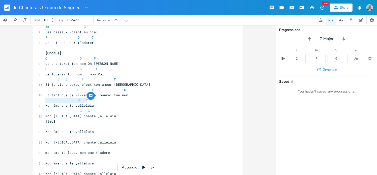
scroll to position [183, 0]
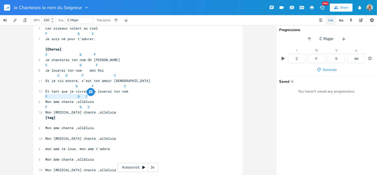
click at [45, 123] on pre "​" at bounding box center [135, 122] width 182 height 5
type textarea "​"
paste textarea
click at [45, 134] on pre "​" at bounding box center [135, 133] width 182 height 5
type textarea "​"
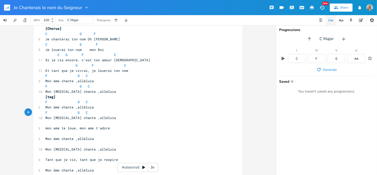
scroll to position [208, 0]
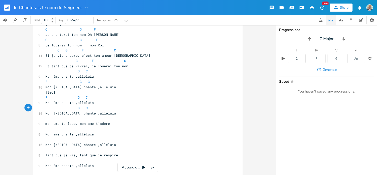
click at [45, 129] on pre "​" at bounding box center [135, 128] width 182 height 5
type textarea "​"
paste textarea
click at [46, 140] on pre "​" at bounding box center [135, 139] width 182 height 5
type textarea "​"
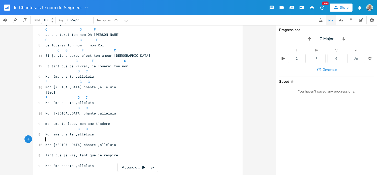
paste textarea
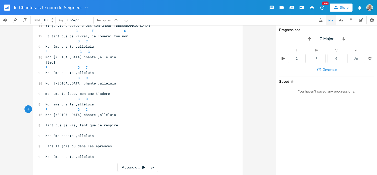
scroll to position [259, 0]
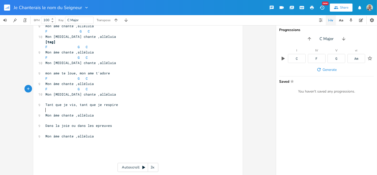
click at [45, 111] on pre "​" at bounding box center [135, 109] width 182 height 5
type textarea "​"
paste textarea
click at [44, 132] on pre "​" at bounding box center [135, 130] width 182 height 5
type textarea "​"
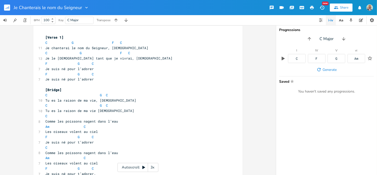
scroll to position [0, 0]
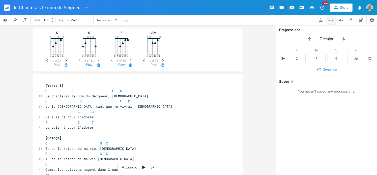
click at [81, 21] on span "C Major" at bounding box center [79, 20] width 24 height 7
click at [85, 20] on span "C Major" at bounding box center [79, 20] width 24 height 7
click at [204, 95] on pre "Je chanterai le nom du Seigneur, [DEMOGRAPHIC_DATA]" at bounding box center [135, 96] width 182 height 5
click at [117, 21] on icon "button" at bounding box center [115, 20] width 5 height 5
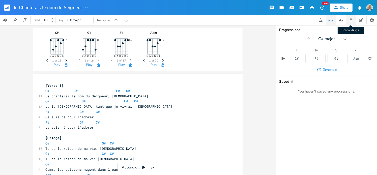
click at [351, 20] on icon "button" at bounding box center [351, 20] width 5 height 5
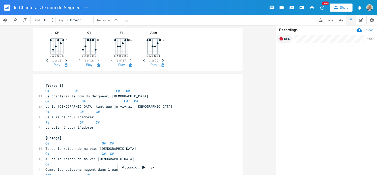
click at [283, 40] on button "Rec" at bounding box center [284, 39] width 15 height 8
click at [283, 39] on icon "button" at bounding box center [281, 39] width 4 height 4
click at [246, 108] on div "C# 1fr E A D G B E Previous 1 of 18 Next Play G# 1fr E A D G B E Previous 1 of …" at bounding box center [138, 100] width 276 height 150
click at [287, 57] on icon "button" at bounding box center [287, 57] width 3 height 4
click at [52, 22] on icon at bounding box center [52, 21] width 2 height 1
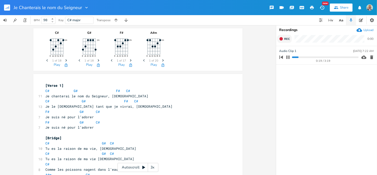
click at [52, 22] on icon at bounding box center [52, 21] width 2 height 1
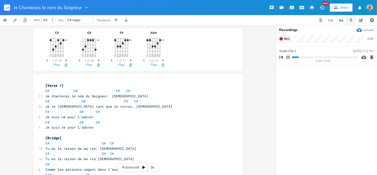
click at [52, 22] on icon at bounding box center [52, 21] width 2 height 1
click at [53, 18] on icon at bounding box center [52, 18] width 2 height 1
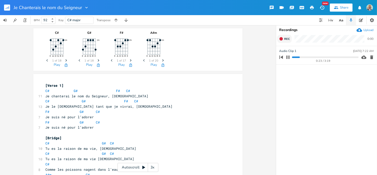
click at [53, 18] on icon at bounding box center [52, 18] width 2 height 1
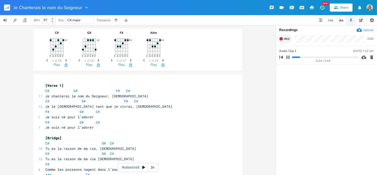
click at [53, 18] on icon at bounding box center [52, 18] width 2 height 1
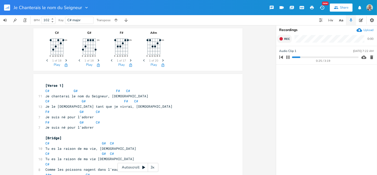
click at [53, 18] on icon at bounding box center [52, 18] width 2 height 1
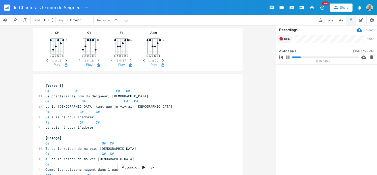
click at [53, 18] on icon at bounding box center [52, 18] width 2 height 1
click at [53, 22] on icon at bounding box center [52, 21] width 2 height 1
click at [320, 57] on progress at bounding box center [325, 57] width 66 height 2
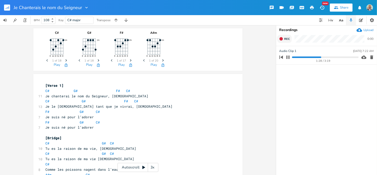
click at [335, 57] on progress at bounding box center [325, 57] width 66 height 2
click at [53, 22] on icon at bounding box center [52, 21] width 2 height 1
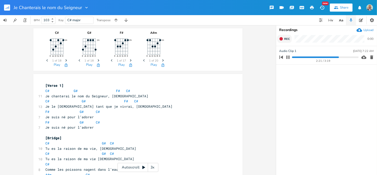
click at [53, 22] on icon at bounding box center [52, 21] width 2 height 1
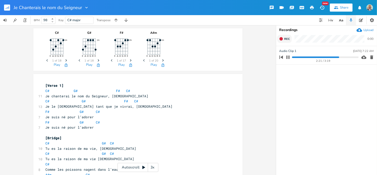
click at [53, 22] on icon at bounding box center [52, 21] width 2 height 1
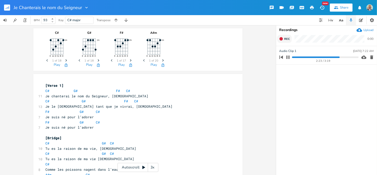
click at [53, 22] on icon at bounding box center [52, 21] width 2 height 1
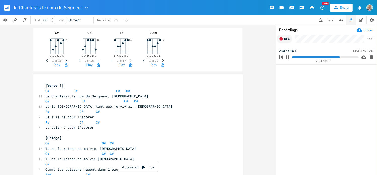
click at [53, 22] on icon at bounding box center [52, 21] width 2 height 1
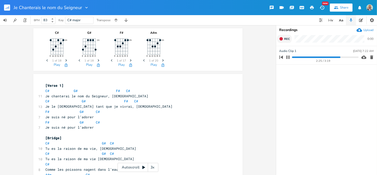
click at [53, 22] on icon at bounding box center [52, 21] width 2 height 1
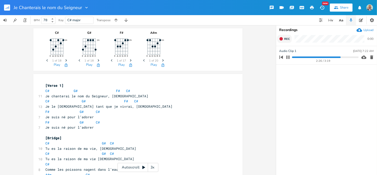
click at [53, 22] on icon at bounding box center [52, 21] width 2 height 1
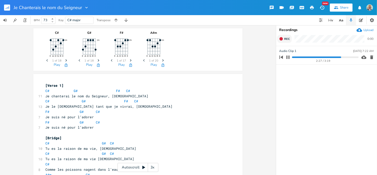
click at [53, 22] on icon at bounding box center [52, 21] width 2 height 1
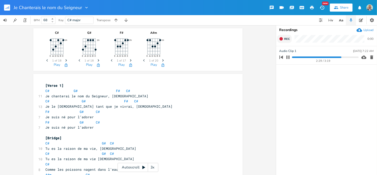
click at [53, 22] on icon at bounding box center [52, 21] width 2 height 1
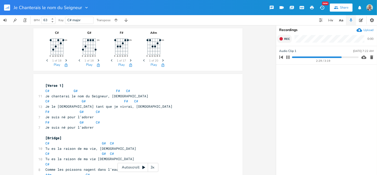
click at [53, 22] on icon at bounding box center [52, 21] width 2 height 1
type input "62"
click at [53, 22] on icon at bounding box center [52, 21] width 2 height 1
click at [288, 57] on icon "button" at bounding box center [288, 57] width 4 height 4
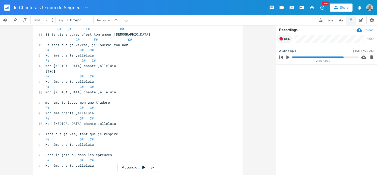
scroll to position [252, 0]
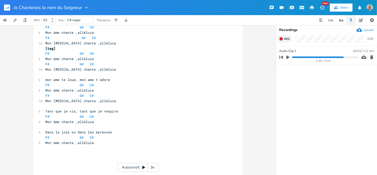
click at [145, 168] on icon at bounding box center [144, 167] width 4 height 4
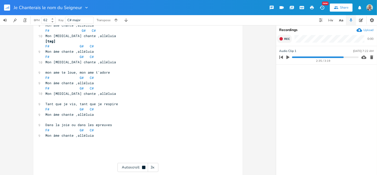
click at [143, 167] on icon at bounding box center [143, 167] width 3 height 3
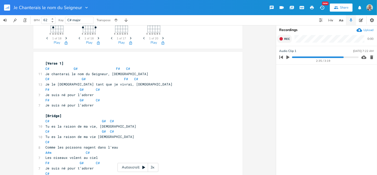
scroll to position [0, 0]
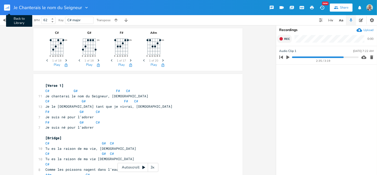
click at [6, 8] on rect "button" at bounding box center [7, 8] width 6 height 6
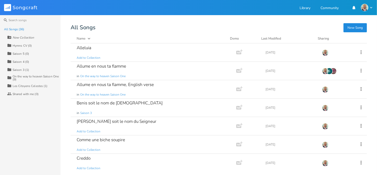
click at [355, 27] on button "New Song" at bounding box center [354, 27] width 23 height 9
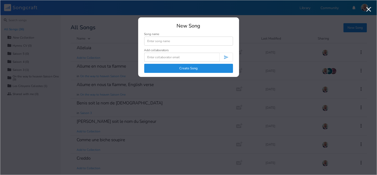
click at [177, 41] on input at bounding box center [188, 41] width 89 height 9
type input "Les bontes de l'eternel"
click at [199, 71] on button "Create Song" at bounding box center [188, 68] width 89 height 9
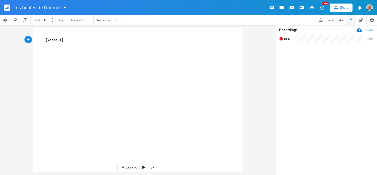
click at [66, 39] on pre "[Verse 1]" at bounding box center [135, 39] width 182 height 5
click at [360, 19] on icon "button" at bounding box center [361, 20] width 4 height 4
click at [296, 43] on textarea at bounding box center [326, 105] width 101 height 140
paste textarea "L’Ipsumdo sit am cons 24 Ad ! elitsedd-eiu ╵te inc utlaboreetd ╵ma al en adm ve…"
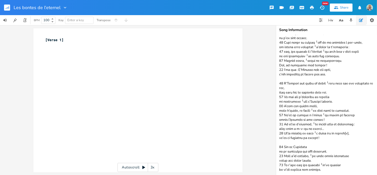
scroll to position [31, 0]
type textarea "L’Ipsumdo sit am cons 24 Ad ! elitsedd-eiu ╵te inc utlaboreetd ╵ma al en adm ve…"
click at [68, 41] on pre "[Verse 1]" at bounding box center [135, 39] width 182 height 5
type textarea "Les bontes de 'eternel ne sont pas epuises"
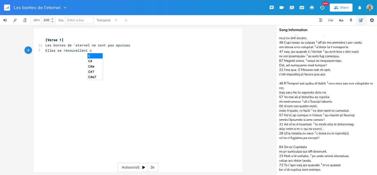
scroll to position [0, 35]
type textarea "Elles se renouvellent chaque jour"
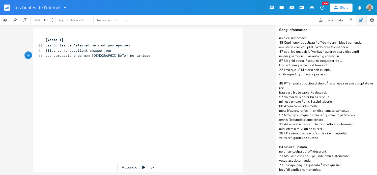
type textarea "Les compassions de mon [DEMOGRAPHIC_DATA] ne tarisse"
type textarea "nt pas"
drag, startPoint x: 105, startPoint y: 56, endPoint x: 122, endPoint y: 55, distance: 16.9
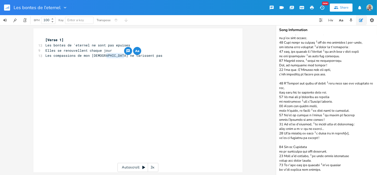
click at [122, 55] on span "Les compassions de mon [DEMOGRAPHIC_DATA] ne tarissent pas" at bounding box center [103, 55] width 117 height 5
type textarea "prennent"
click at [131, 55] on pre "Les compassions de mon [DEMOGRAPHIC_DATA] ne prennent pas" at bounding box center [135, 55] width 182 height 5
type textarea "fin"
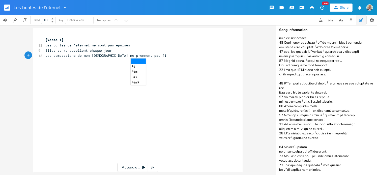
scroll to position [0, 4]
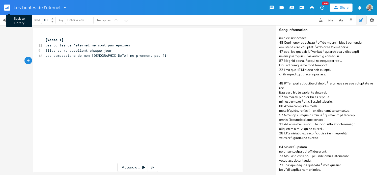
click at [6, 8] on rect "button" at bounding box center [7, 8] width 6 height 6
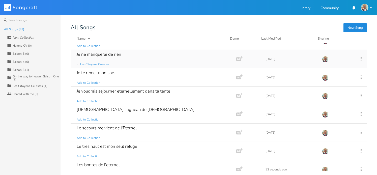
scroll to position [252, 0]
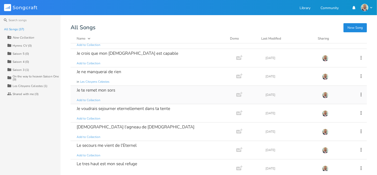
click at [105, 89] on div "Je te remet mon sors" at bounding box center [96, 90] width 39 height 4
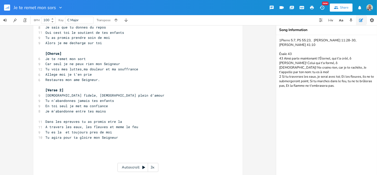
scroll to position [96, 0]
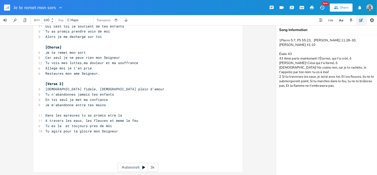
click at [121, 130] on pre "Tu agira pour ta gloire mon Seigneur" at bounding box center [135, 131] width 182 height 5
click at [117, 131] on pre "Tu agira pour ta gloire mon Seigneur" at bounding box center [135, 131] width 182 height 5
type textarea "Tag"
type textarea "Bridh"
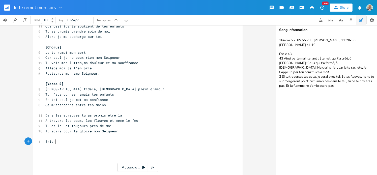
scroll to position [0, 8]
type textarea "ge"
click at [9, 7] on icon "button" at bounding box center [9, 7] width 1 height 3
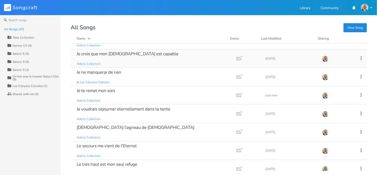
scroll to position [277, 0]
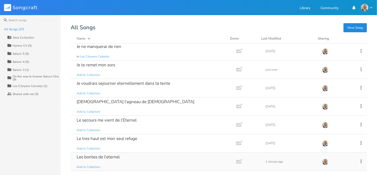
click at [105, 156] on div "Les bontes de l'eternel" at bounding box center [98, 157] width 43 height 4
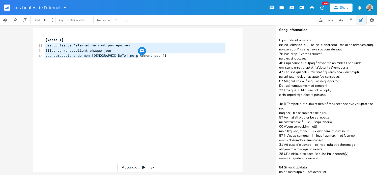
drag, startPoint x: 136, startPoint y: 56, endPoint x: 43, endPoint y: 47, distance: 93.4
click at [44, 47] on div "[Verse 1] 13 Les bontes de 'eternel ne sont pas epuises 9 Elles se renouvellent…" at bounding box center [135, 55] width 182 height 37
type textarea "Les bontes de 'eternel ne sont pas epuises Elles se renouvellent chaque jour Le…"
click at [7, 8] on rect "button" at bounding box center [7, 8] width 6 height 6
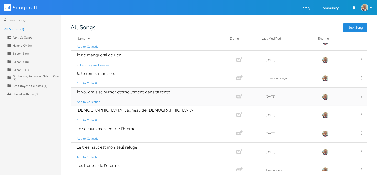
scroll to position [277, 0]
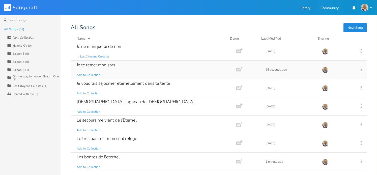
click at [98, 63] on div "Je te remet mon sors" at bounding box center [96, 65] width 39 height 4
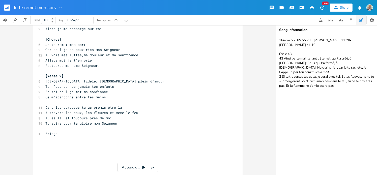
scroll to position [112, 0]
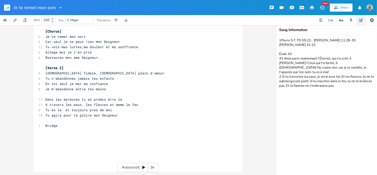
click at [57, 126] on pre "Bridge" at bounding box center [135, 125] width 182 height 5
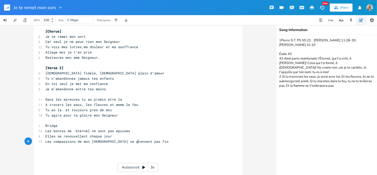
click at [142, 139] on pre "Les compassions de mon [DEMOGRAPHIC_DATA] ne prennent pas fin" at bounding box center [135, 141] width 182 height 5
type textarea "Mon ame ne t'abas pas,[PERSON_NAME]"
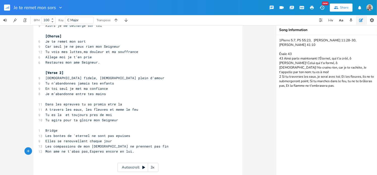
scroll to position [133, 0]
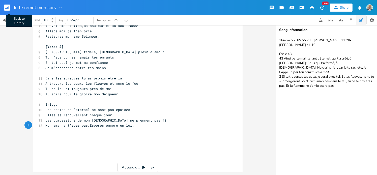
type textarea "s encore en lui."
click at [6, 8] on icon "button" at bounding box center [6, 8] width 1 height 1
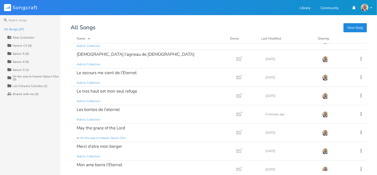
scroll to position [324, 0]
